Goal: Navigation & Orientation: Find specific page/section

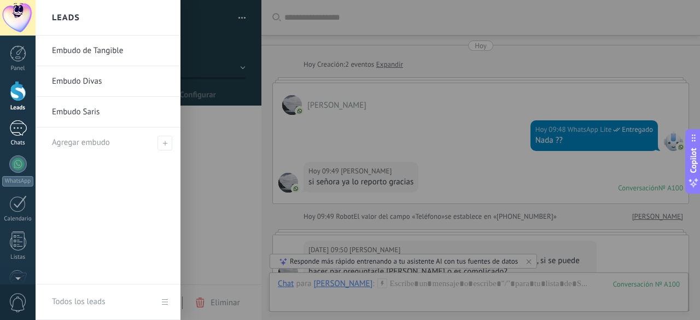
scroll to position [16, 0]
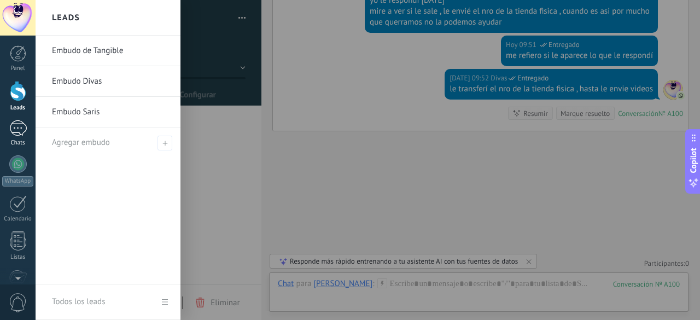
click at [14, 132] on div "1" at bounding box center [18, 128] width 18 height 16
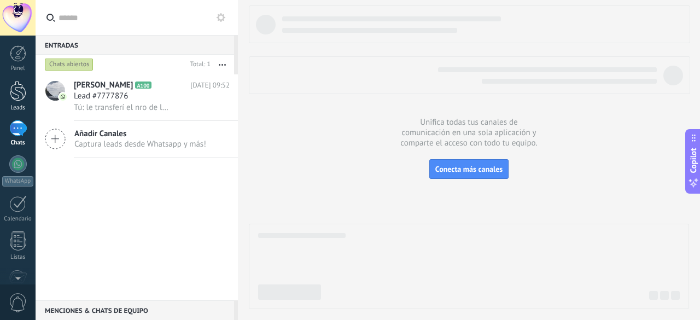
click at [18, 90] on div at bounding box center [18, 91] width 16 height 20
